Goal: Transaction & Acquisition: Purchase product/service

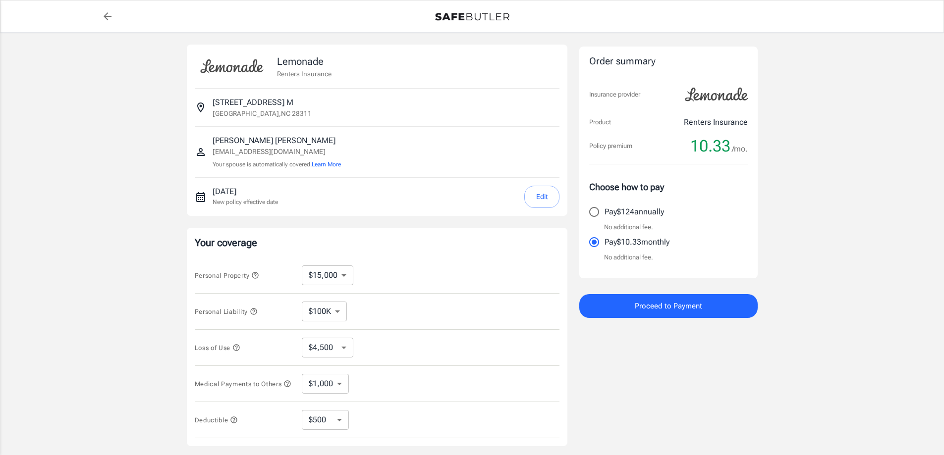
select select "15000"
select select "500"
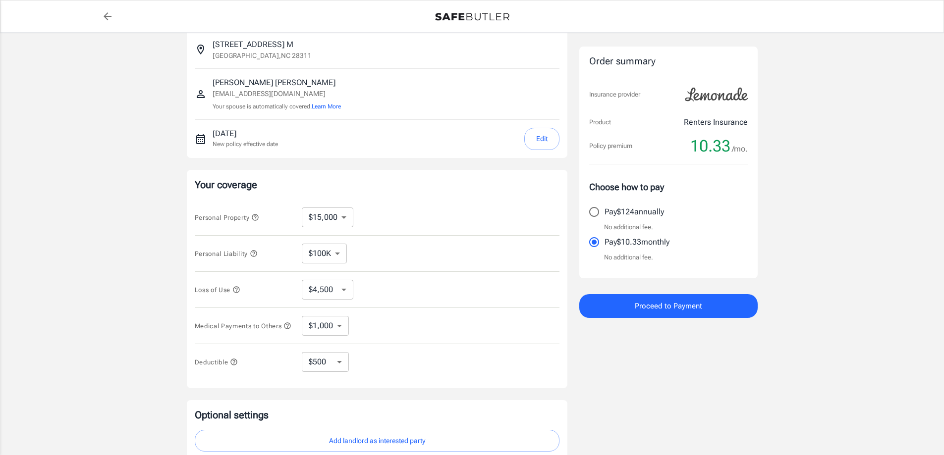
scroll to position [100, 0]
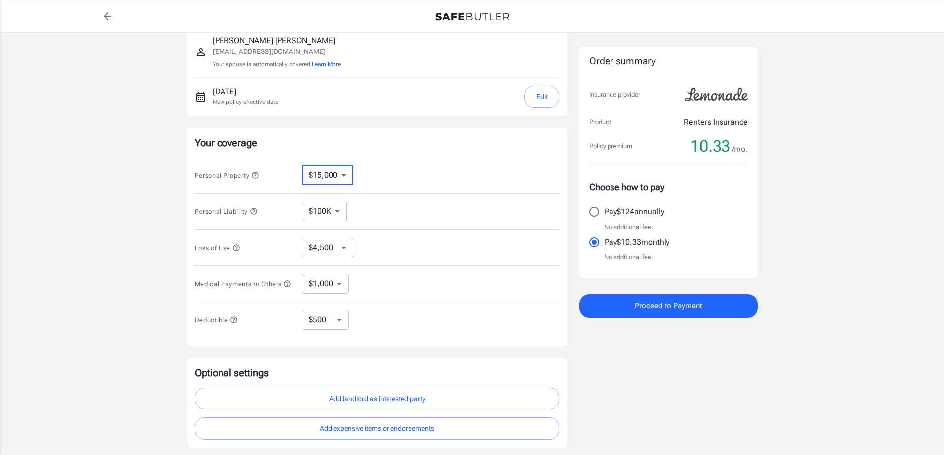
click at [328, 179] on select "$10,000 $15,000 $20,000 $25,000 $30,000 $40,000 $50,000 $100K $150K $200K $250K" at bounding box center [328, 176] width 52 height 20
select select "10000"
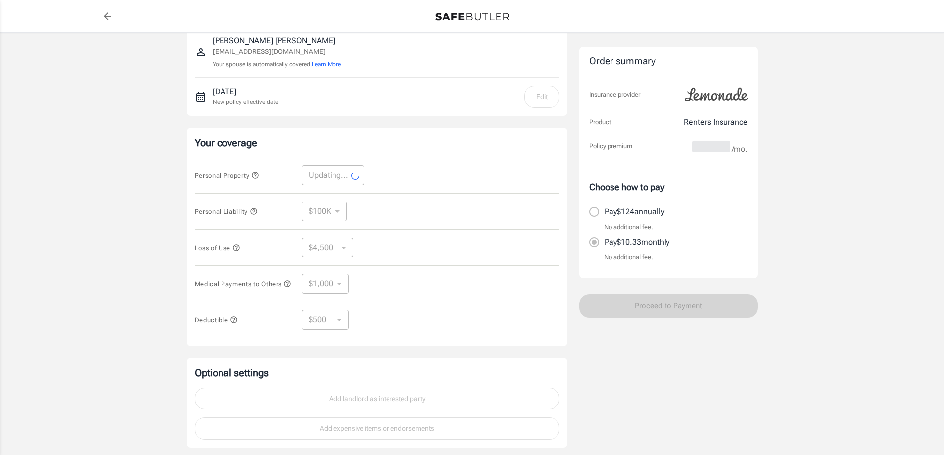
select select "10000"
select select "3000"
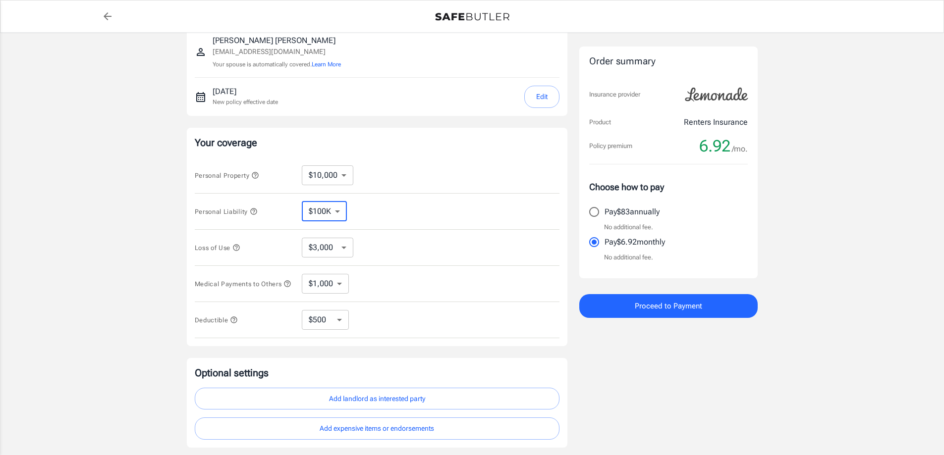
click at [324, 215] on select "$100K $300K $500K" at bounding box center [324, 212] width 45 height 20
click at [325, 247] on select "$3,000 $6,000 $12,000 $21,000 $36,000 $60,000 $96,000 $153K $198K" at bounding box center [328, 248] width 52 height 20
click at [342, 284] on select "$1,000 $3,000 $5,000" at bounding box center [325, 284] width 47 height 20
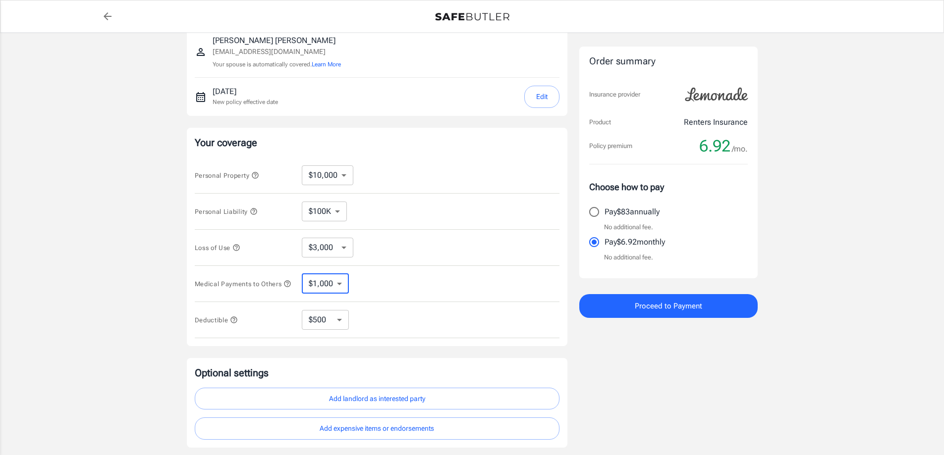
click at [342, 284] on select "$1,000 $3,000 $5,000" at bounding box center [325, 284] width 47 height 20
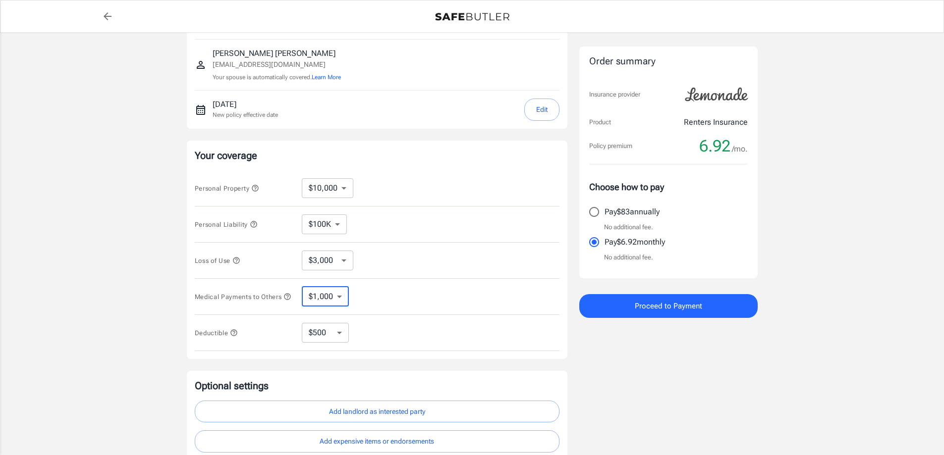
scroll to position [86, 0]
click at [643, 401] on div "Order summary Insurance provider Product Renters Insurance Policy premium 6.92 …" at bounding box center [668, 211] width 178 height 504
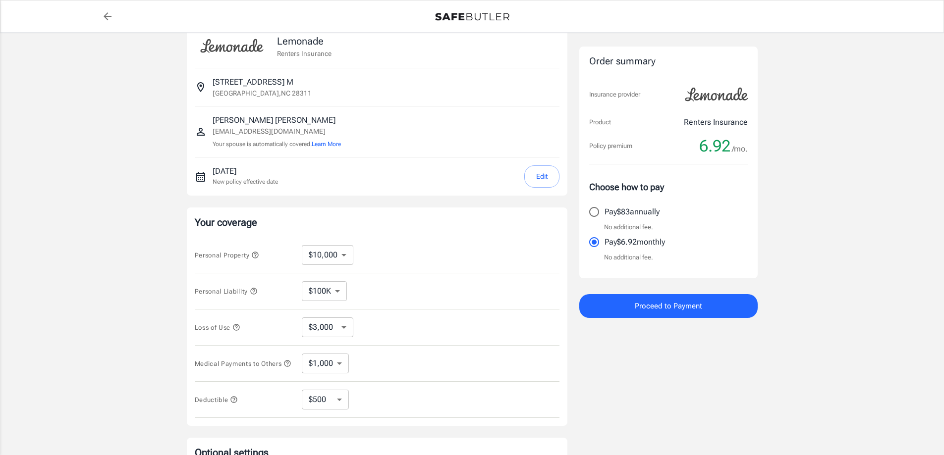
scroll to position [0, 0]
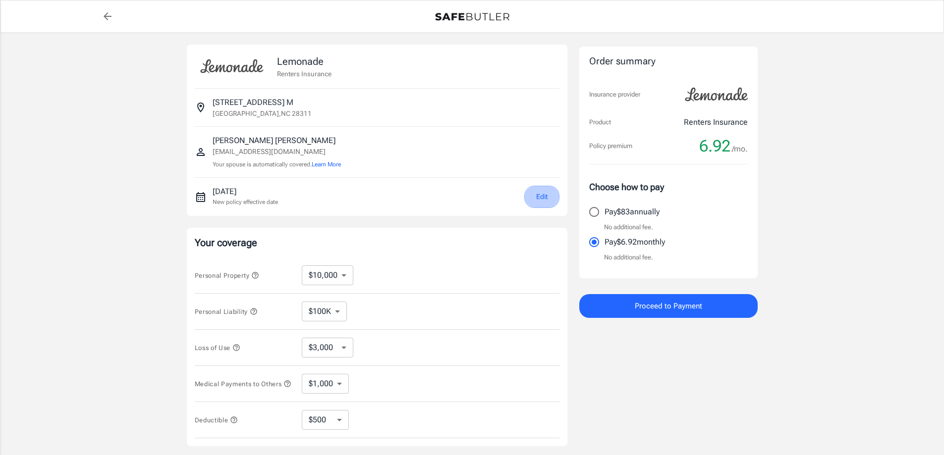
click at [547, 191] on button "Edit" at bounding box center [541, 197] width 35 height 22
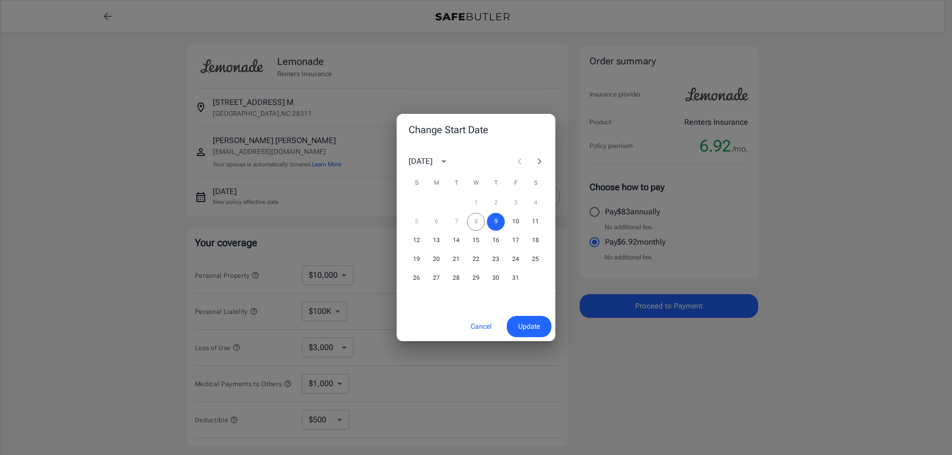
click at [432, 156] on div "[DATE]" at bounding box center [420, 162] width 24 height 12
click at [432, 162] on div "[DATE]" at bounding box center [420, 162] width 24 height 12
click at [543, 165] on icon "Next month" at bounding box center [539, 162] width 12 height 12
click at [532, 219] on button "8" at bounding box center [535, 222] width 18 height 18
click at [529, 324] on span "Update" at bounding box center [529, 327] width 22 height 12
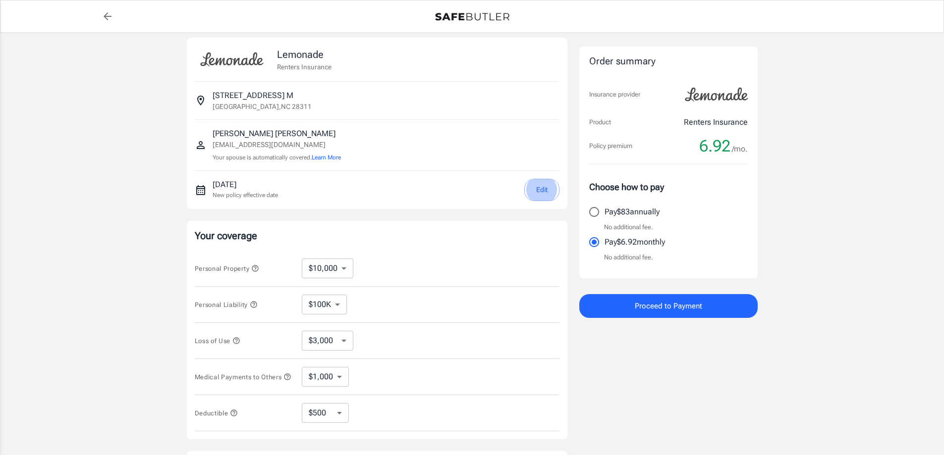
scroll to position [8, 0]
click at [688, 314] on button "Proceed to Payment" at bounding box center [668, 306] width 178 height 24
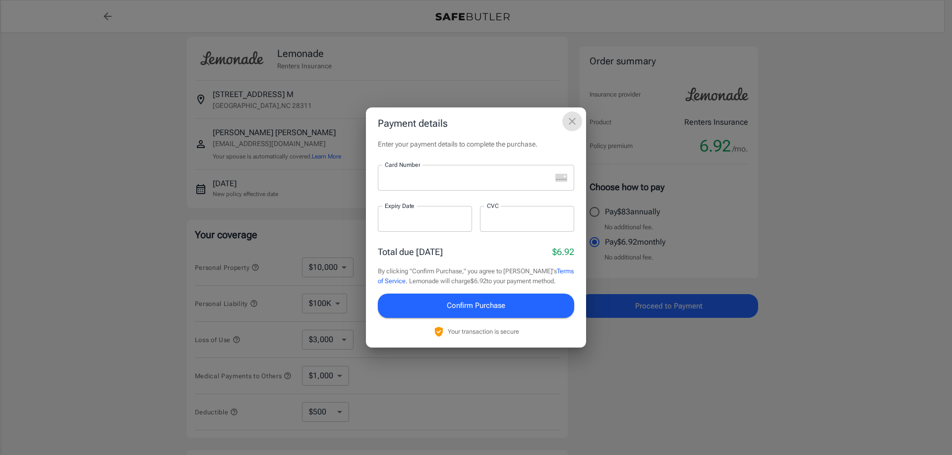
click at [573, 123] on icon "close" at bounding box center [571, 121] width 7 height 7
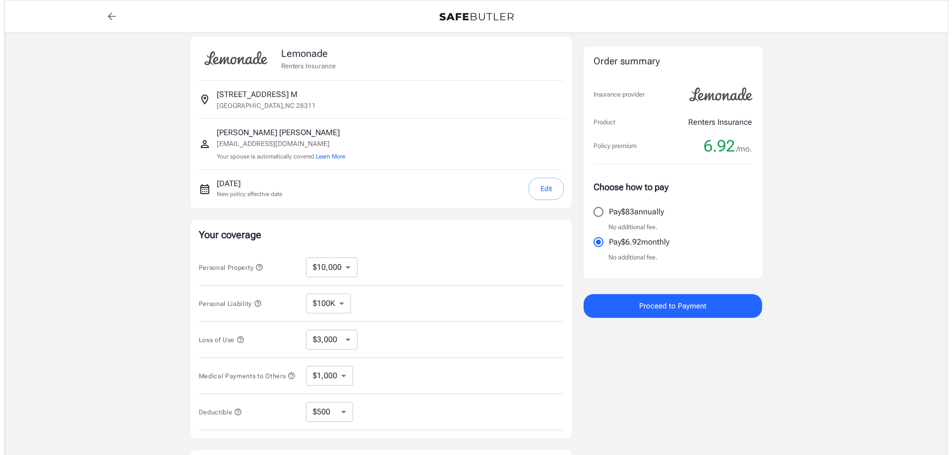
scroll to position [178, 0]
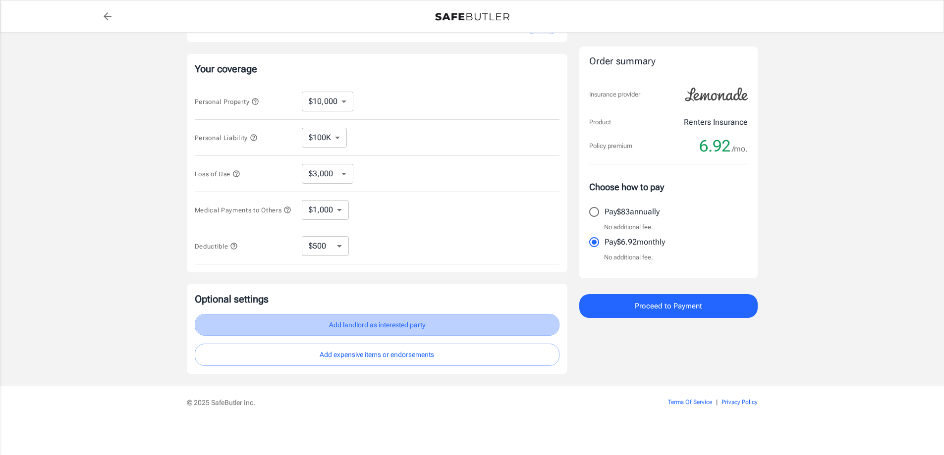
click at [434, 331] on button "Add landlord as interested party" at bounding box center [377, 325] width 365 height 22
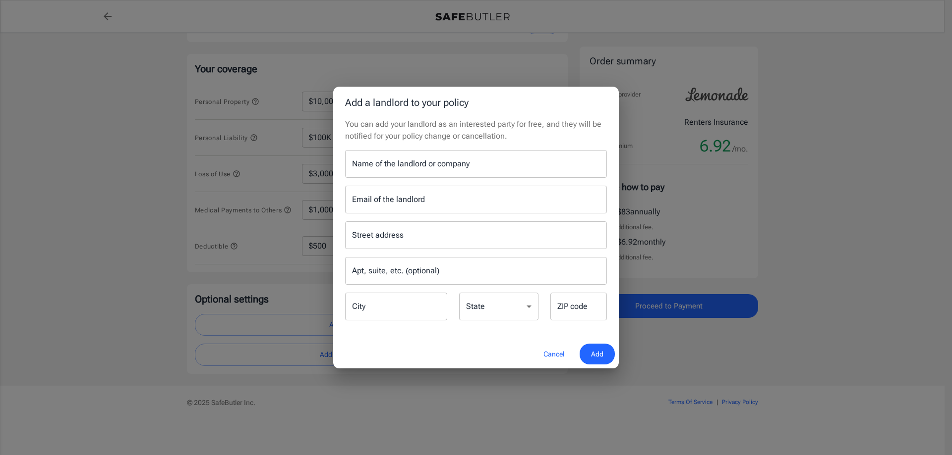
click at [431, 169] on input "Name of the landlord or company" at bounding box center [476, 164] width 262 height 28
type input "The Park Apartments"
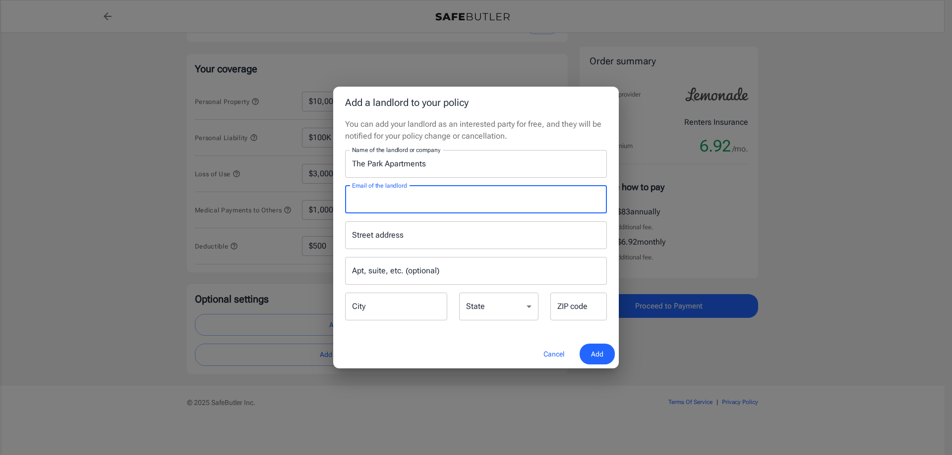
click at [438, 204] on input "Email of the landlord" at bounding box center [476, 200] width 262 height 28
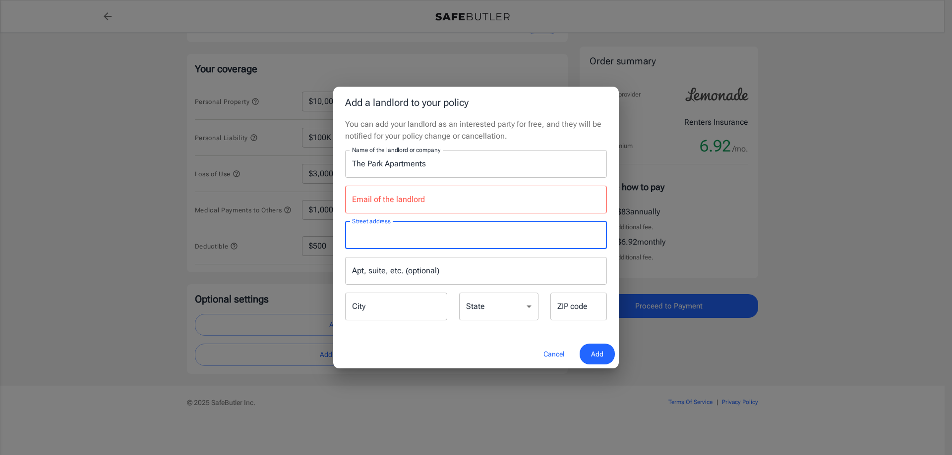
click at [366, 239] on input "Street address" at bounding box center [475, 235] width 253 height 19
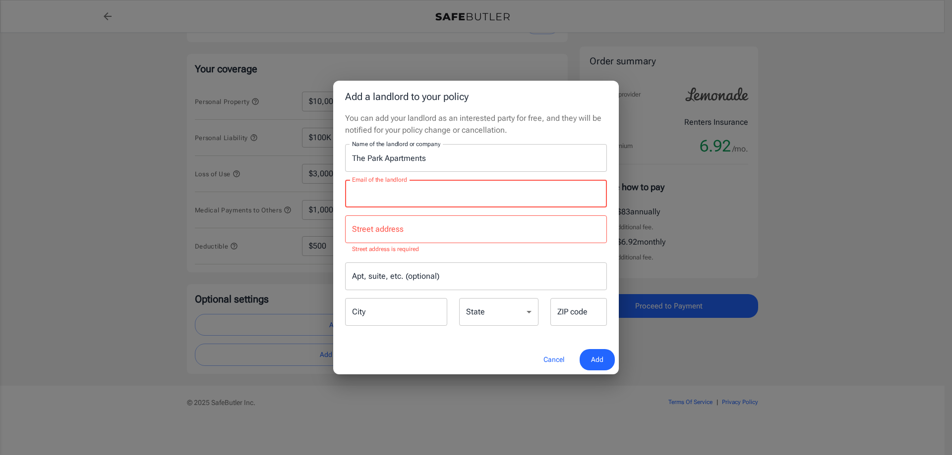
click at [400, 202] on input "Email of the landlord" at bounding box center [476, 194] width 262 height 28
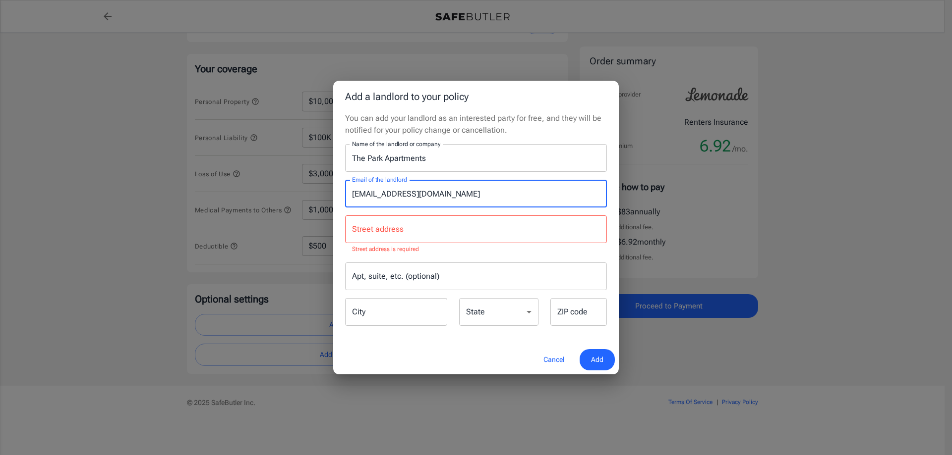
type input "[EMAIL_ADDRESS][DOMAIN_NAME]"
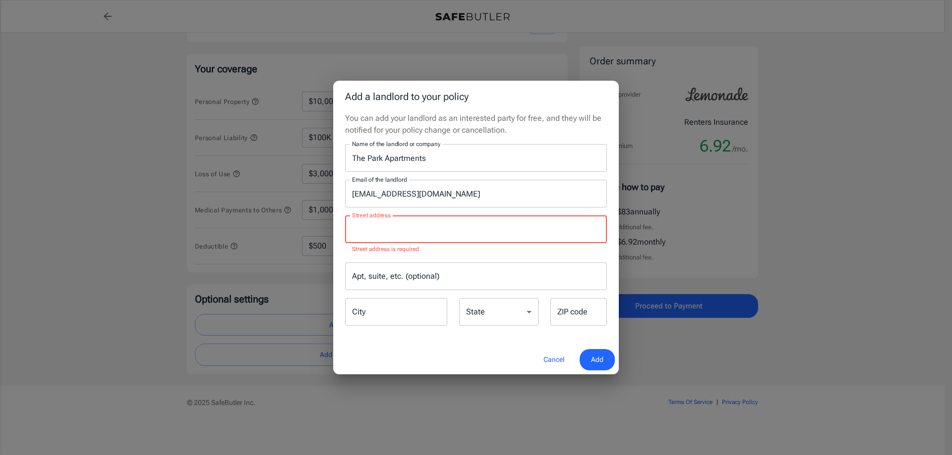
click at [406, 224] on input "Street address" at bounding box center [475, 229] width 253 height 19
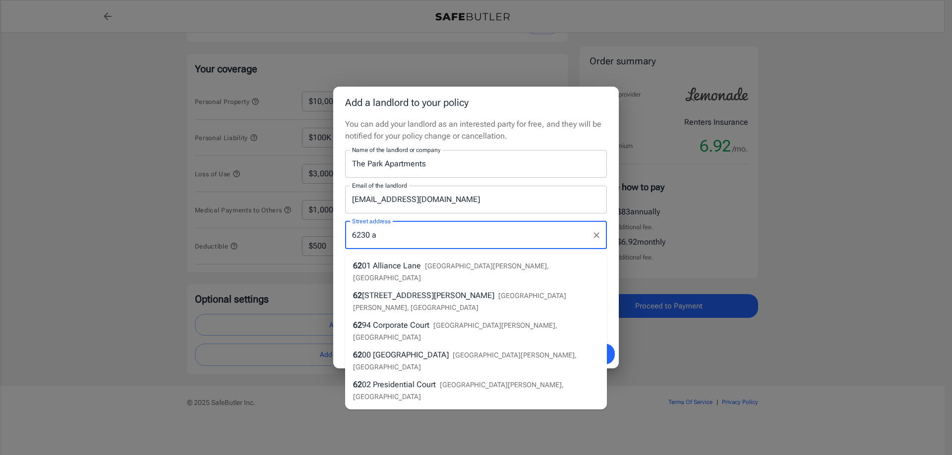
type input "6230 ab"
